Goal: Navigation & Orientation: Find specific page/section

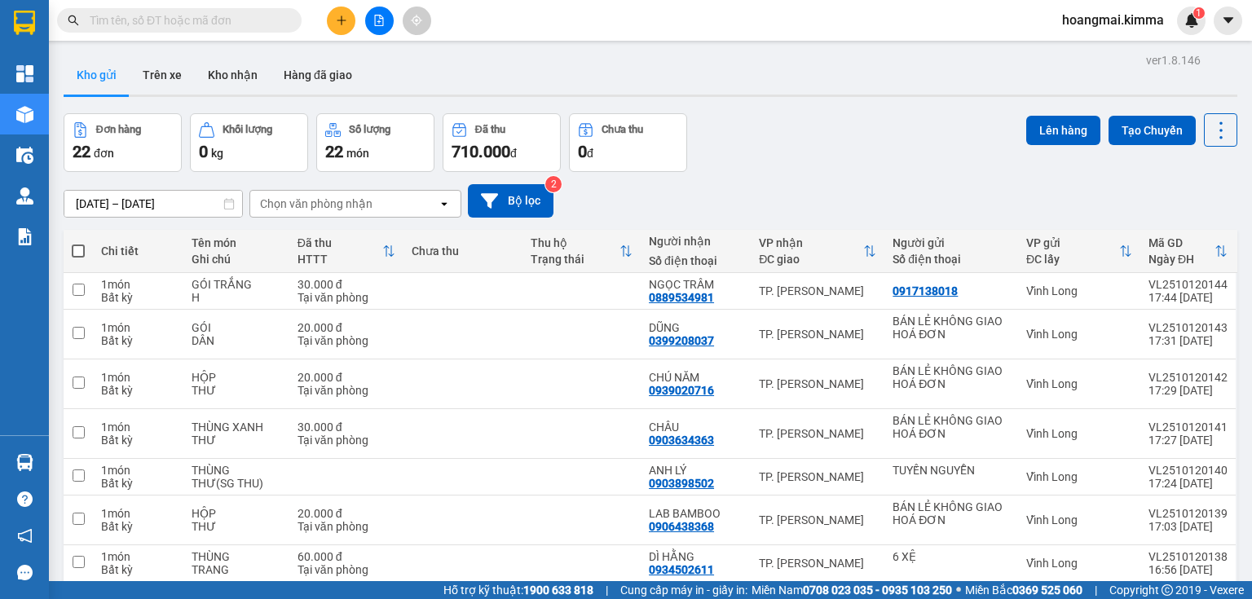
click at [926, 146] on div "Đơn hàng 22 đơn Khối lượng 0 kg Số lượng 22 món Đã thu 710.000 đ Chưa thu 0 đ L…" at bounding box center [650, 142] width 1173 height 59
click at [256, 15] on input "text" at bounding box center [186, 20] width 192 height 18
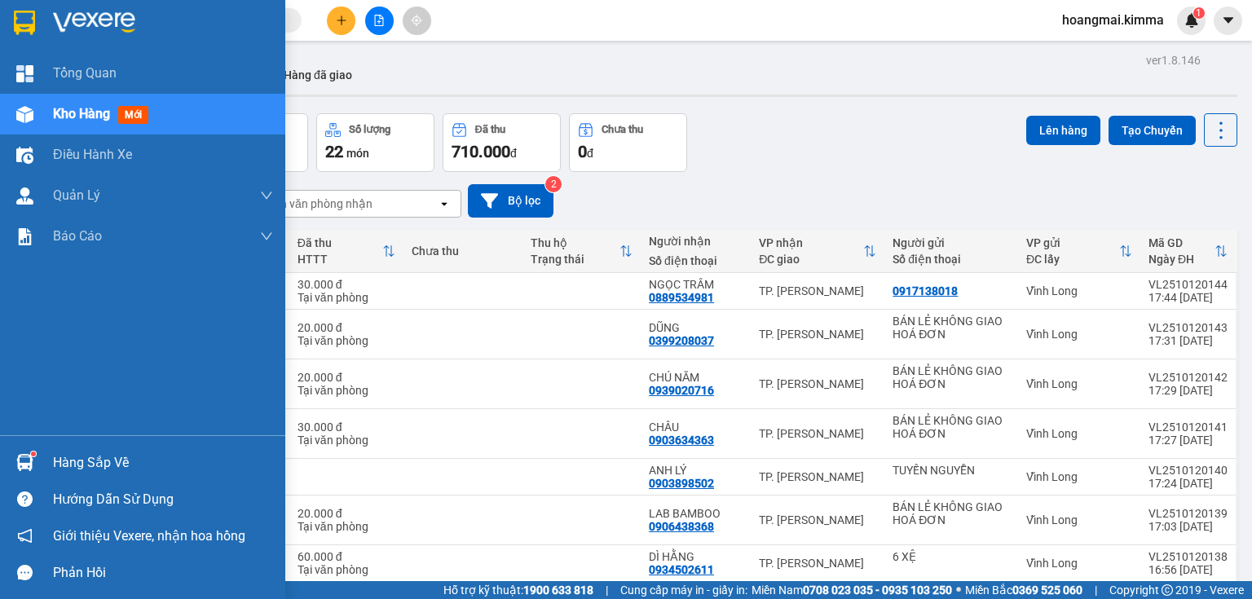
click at [39, 111] on div "Kho hàng mới" at bounding box center [142, 114] width 285 height 41
